Goal: Task Accomplishment & Management: Manage account settings

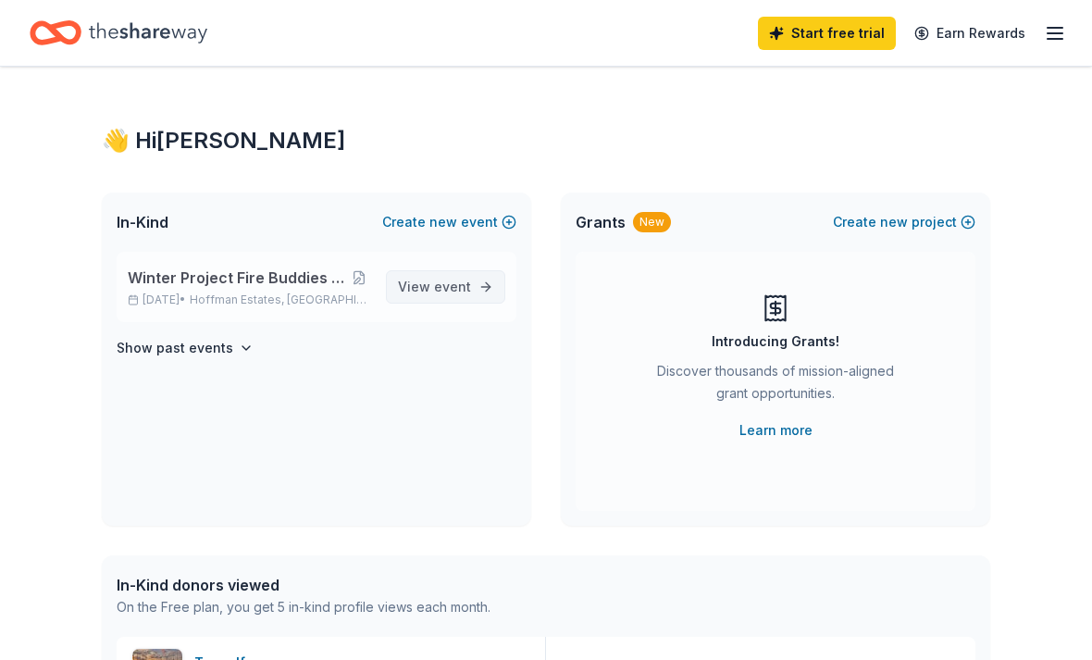
click at [422, 278] on span "View event" at bounding box center [434, 287] width 73 height 22
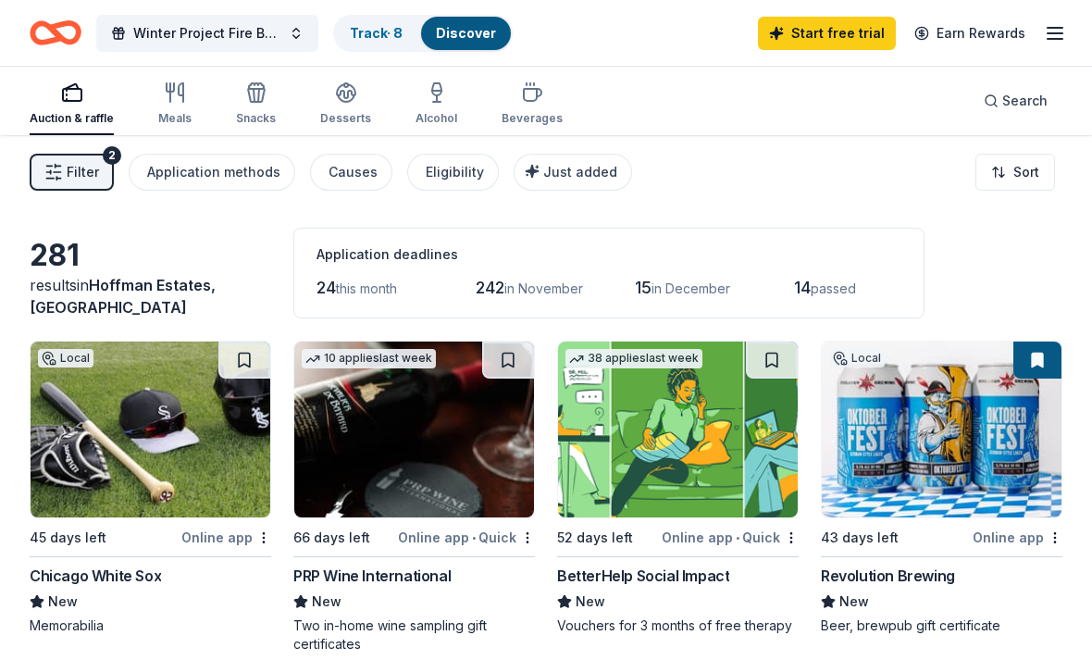
click at [1046, 41] on icon "button" at bounding box center [1055, 33] width 22 height 22
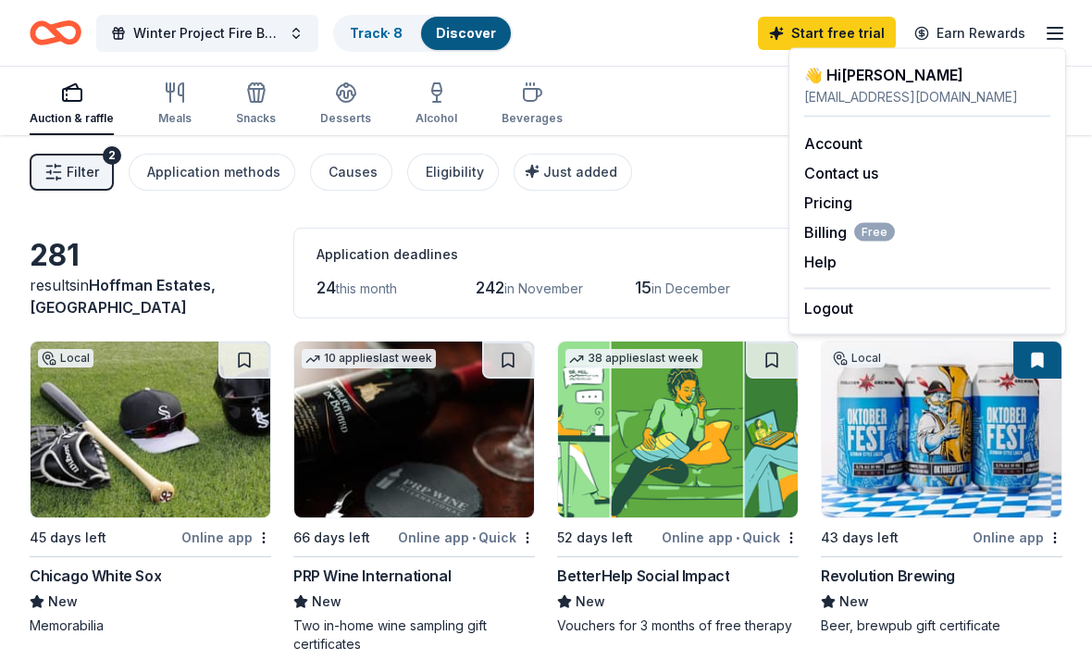
click at [1056, 37] on icon "button" at bounding box center [1055, 33] width 22 height 22
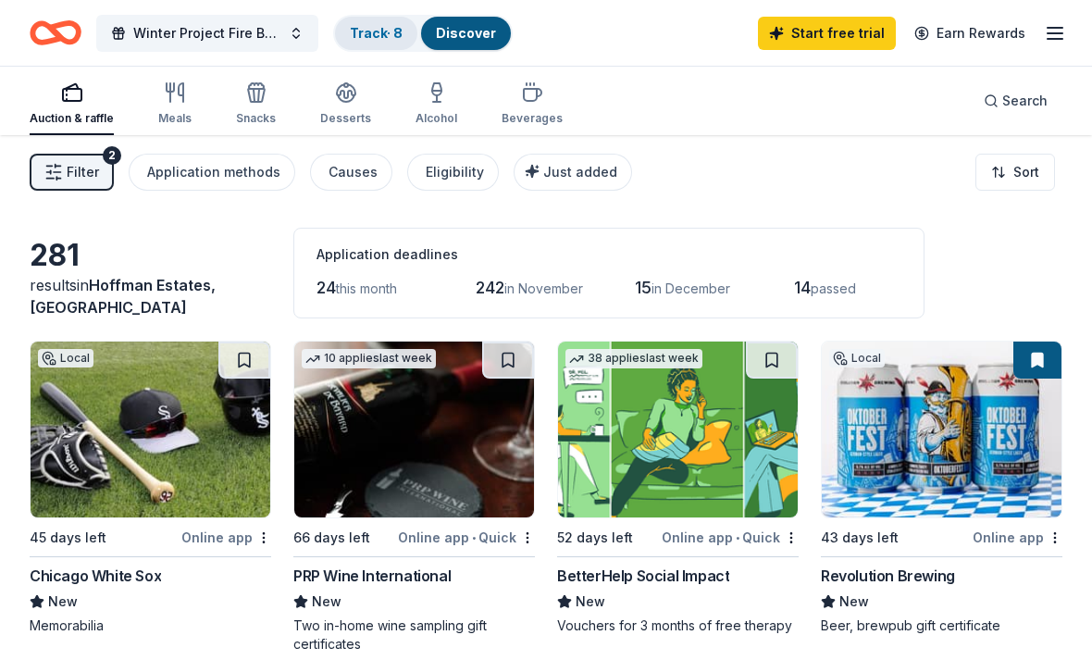
click at [368, 35] on link "Track · 8" at bounding box center [376, 33] width 53 height 16
click at [386, 29] on link "Track · 8" at bounding box center [376, 33] width 53 height 16
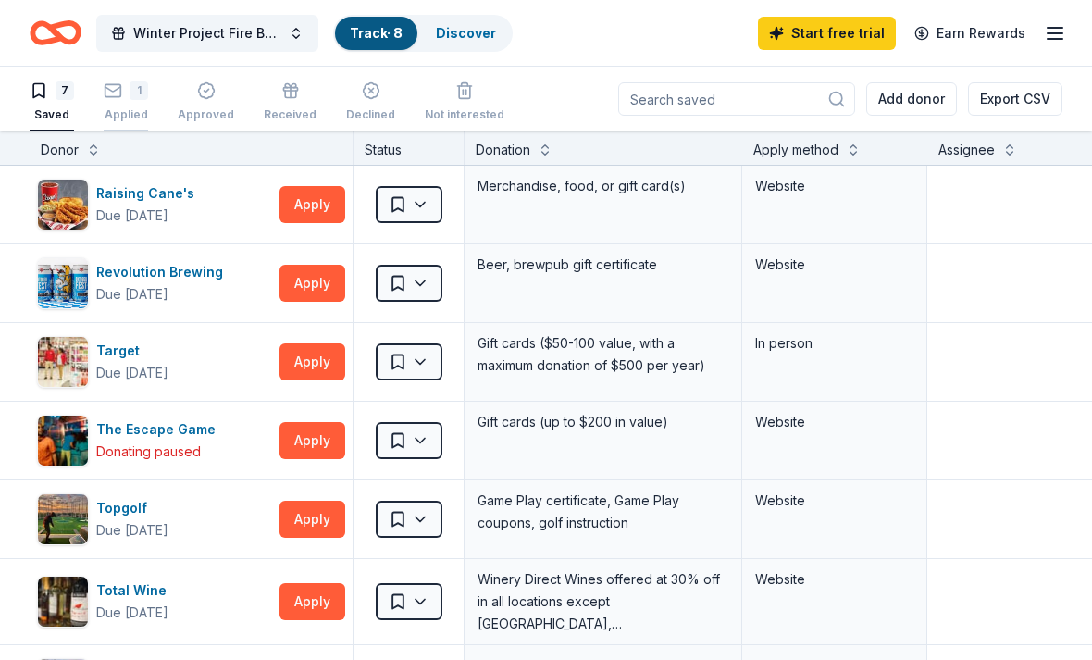
click at [121, 114] on div "Applied" at bounding box center [126, 114] width 44 height 15
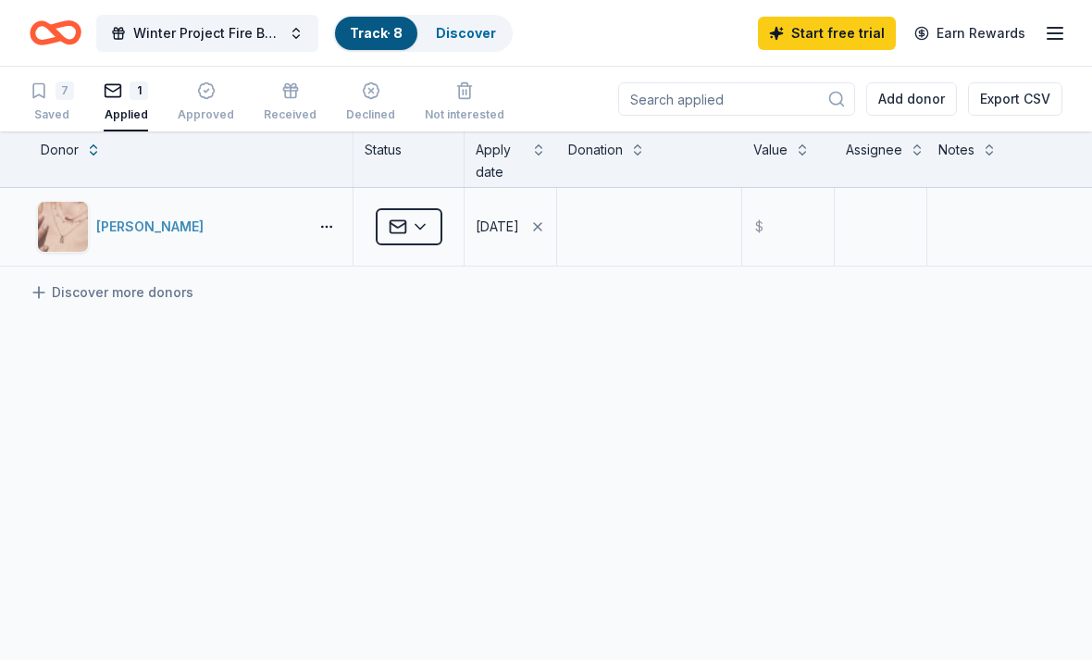
click at [174, 231] on div "[PERSON_NAME]" at bounding box center [153, 227] width 115 height 22
click at [989, 459] on div "[PERSON_NAME] Applied [DATE] $ Discover more donors" at bounding box center [571, 401] width 1142 height 427
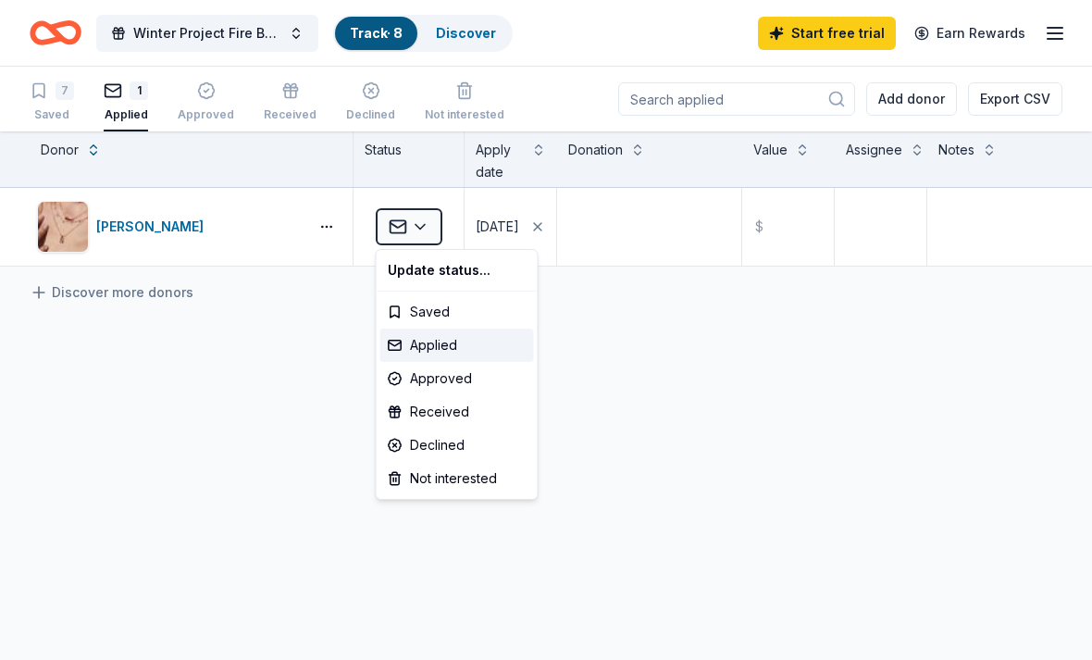
click at [429, 220] on html "Winter Project Fire Buddies Bowling Fundraiser Track · 8 Discover Start free tr…" at bounding box center [546, 330] width 1092 height 660
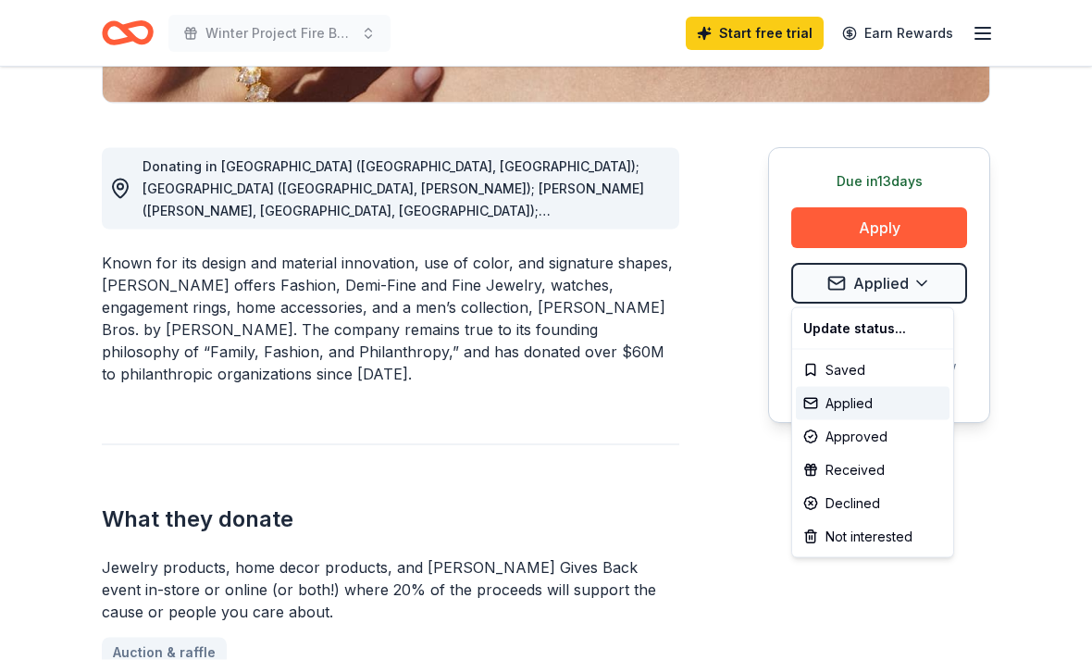
scroll to position [460, 0]
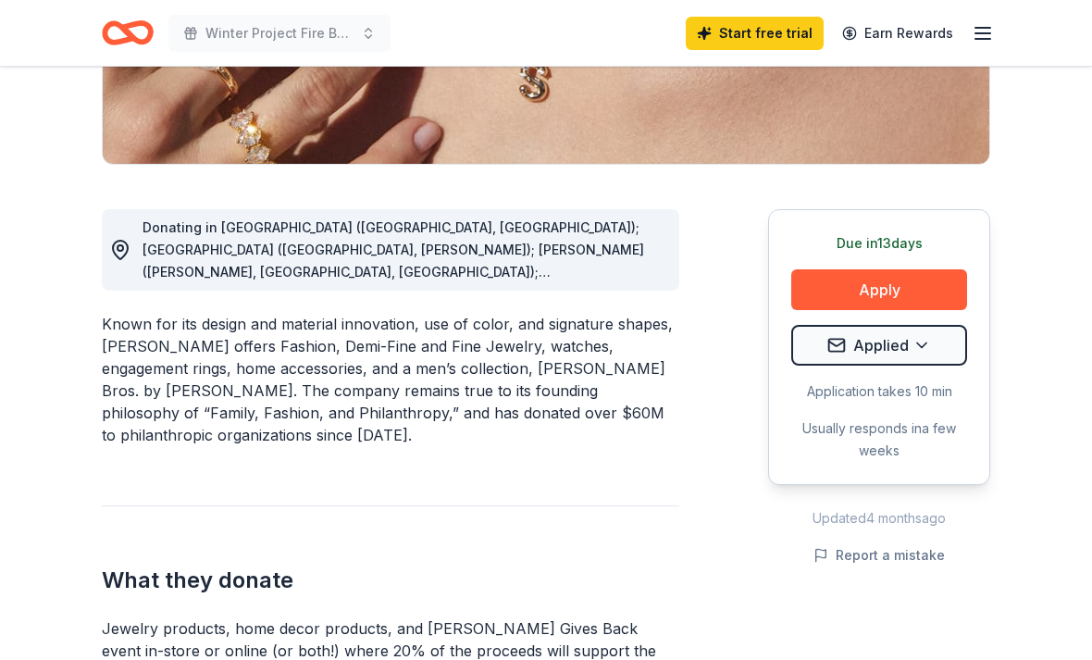
scroll to position [0, 0]
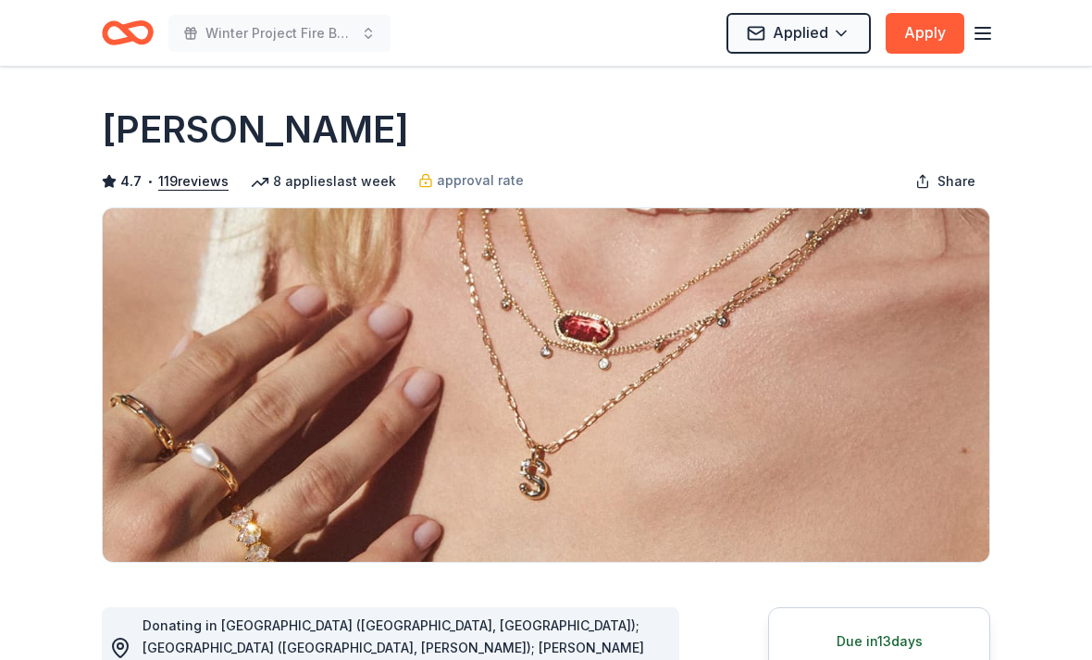
click at [976, 43] on icon "button" at bounding box center [983, 33] width 22 height 22
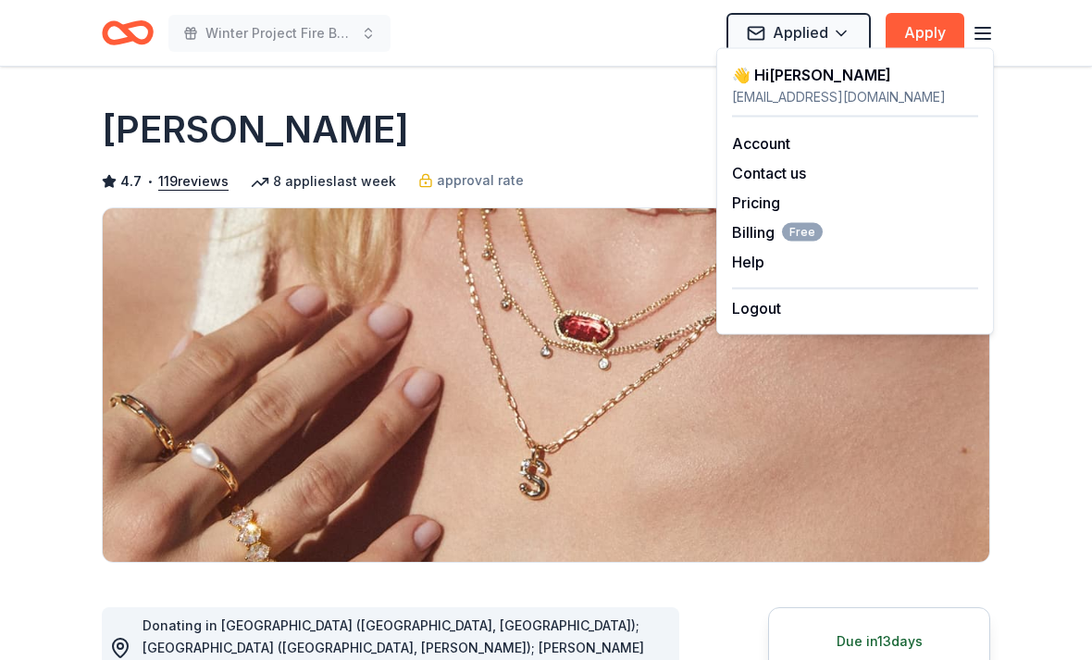
click at [977, 39] on line "button" at bounding box center [983, 39] width 15 height 0
